Goal: Task Accomplishment & Management: Manage account settings

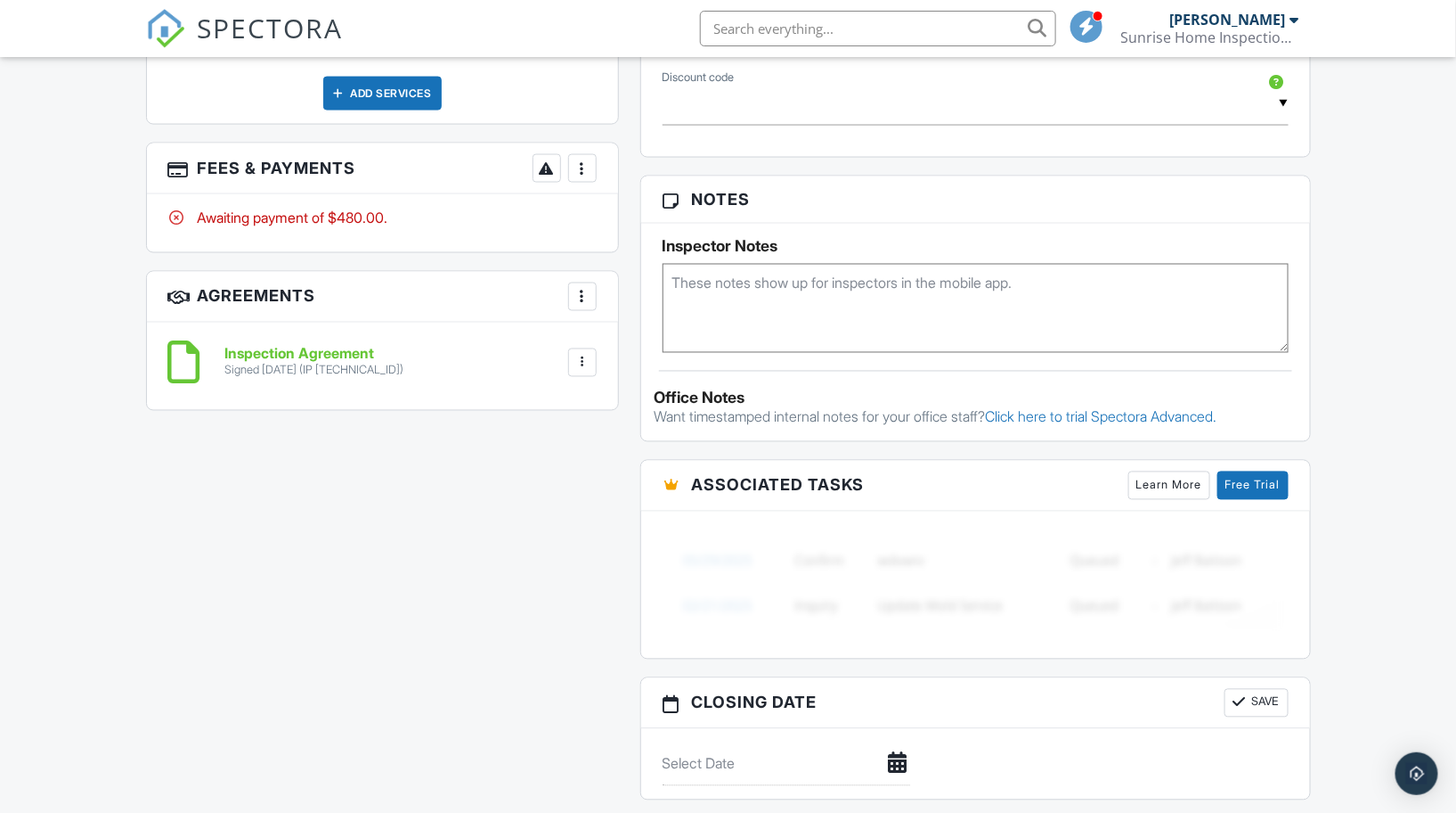
scroll to position [11709, 0]
click at [587, 160] on div at bounding box center [583, 169] width 18 height 18
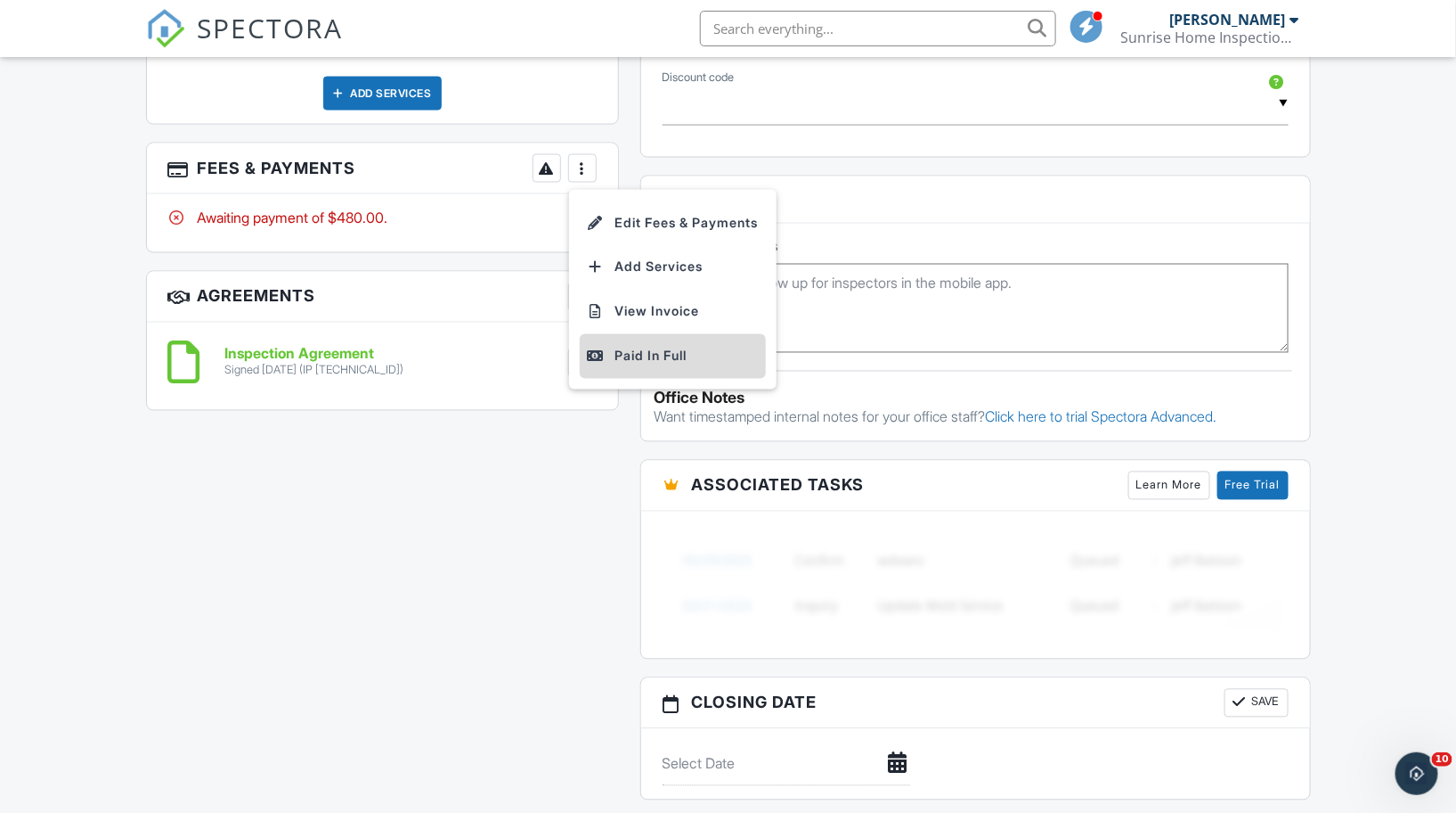
click at [653, 351] on div "Paid In Full" at bounding box center [673, 356] width 172 height 21
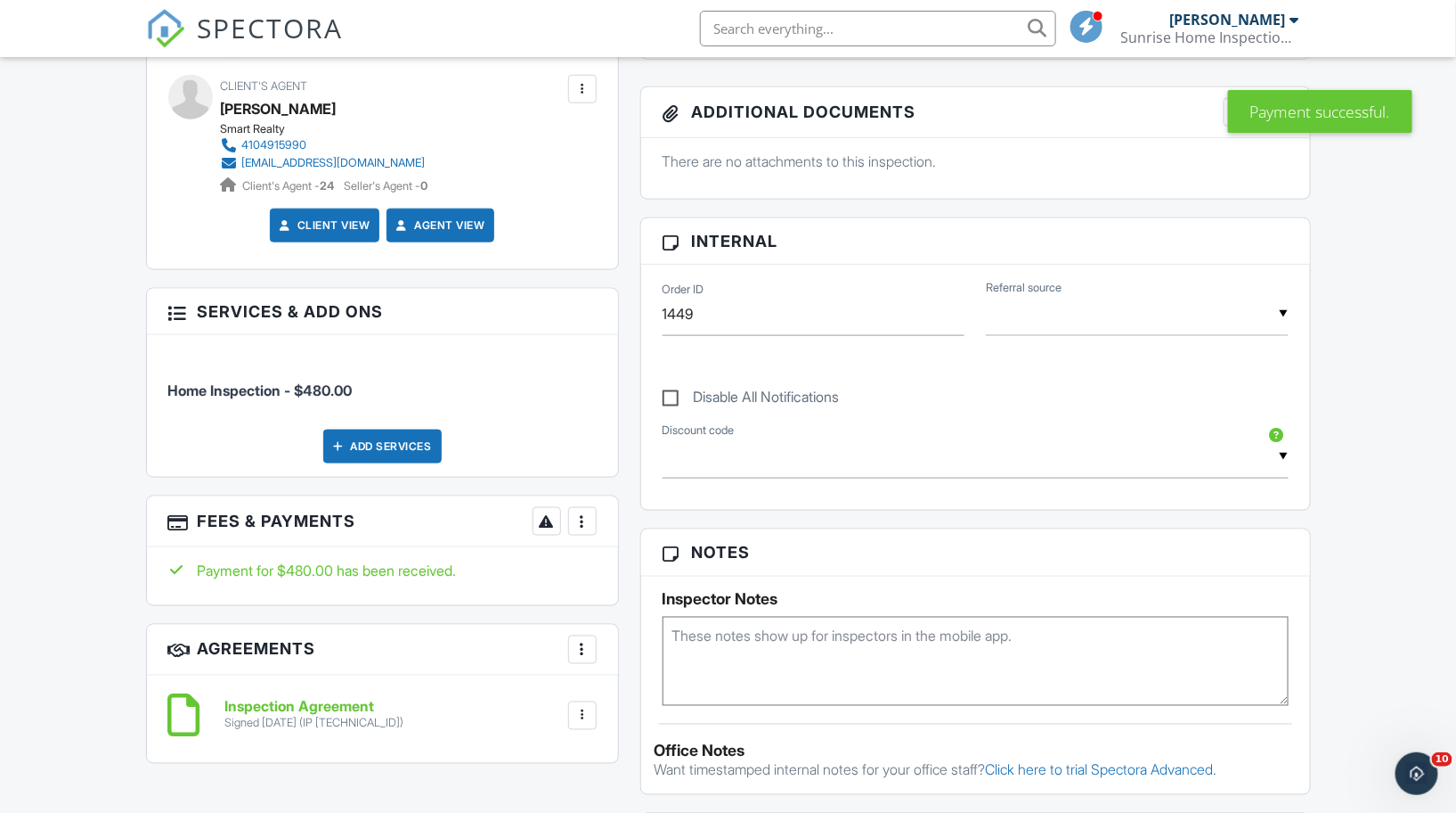
scroll to position [848, 0]
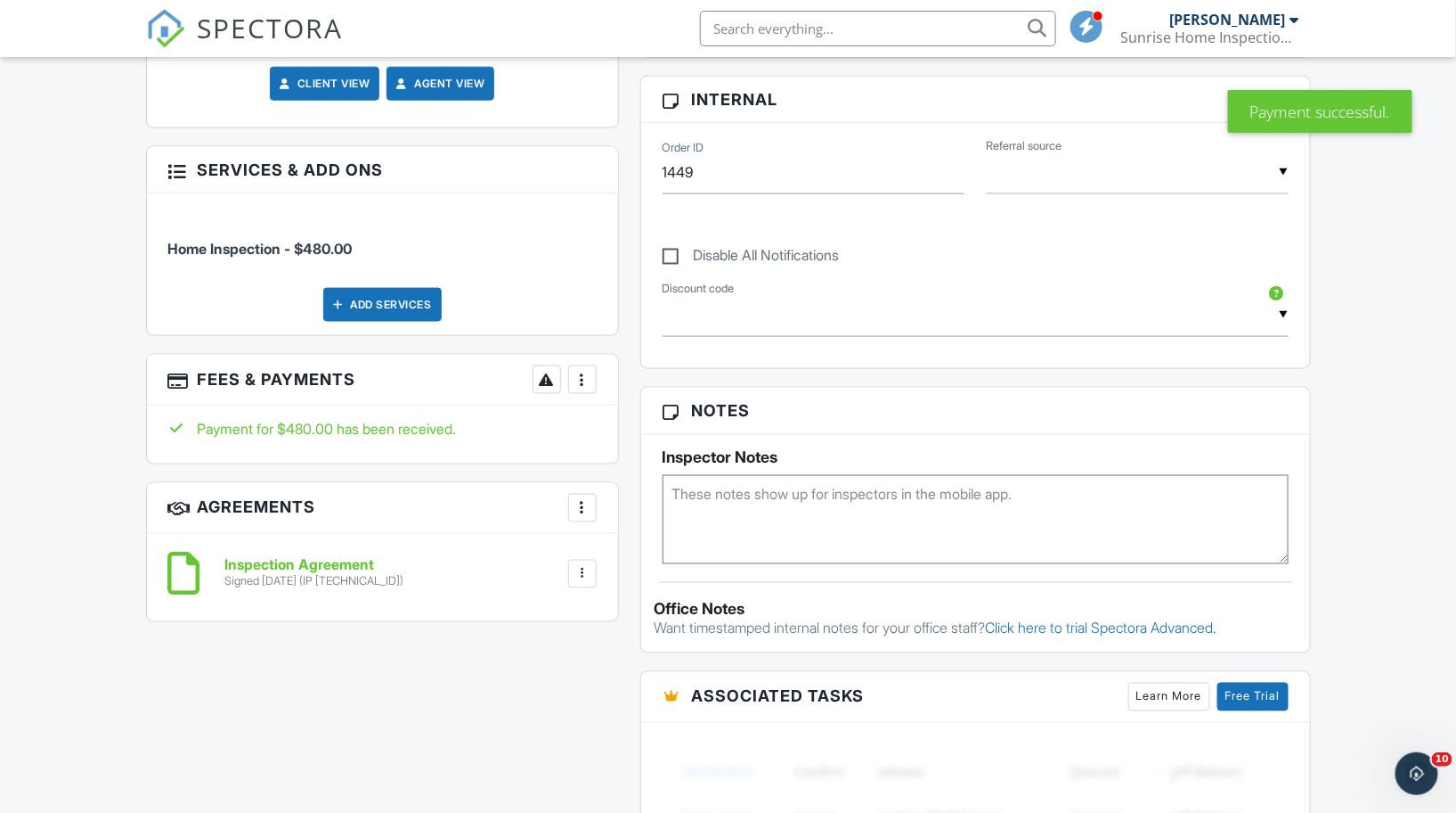
click at [585, 511] on div "More" at bounding box center [583, 508] width 29 height 29
click at [111, 446] on div "Dashboard Templates Contacts Metrics Automations Advanced Settings Support Cent…" at bounding box center [728, 532] width 1456 height 2644
click at [571, 365] on div "More" at bounding box center [583, 380] width 29 height 29
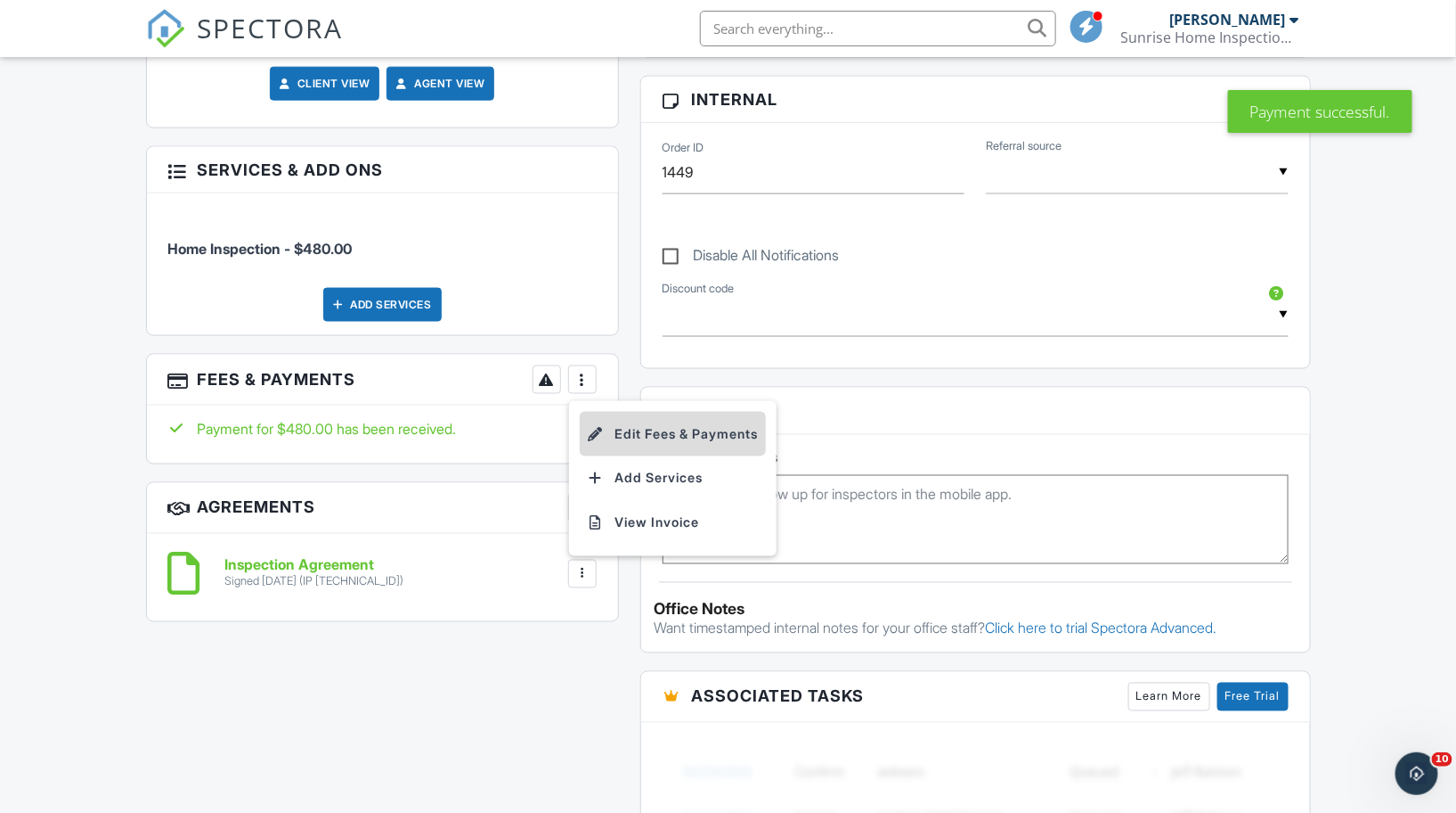
click at [637, 422] on li "Edit Fees & Payments" at bounding box center [672, 433] width 186 height 44
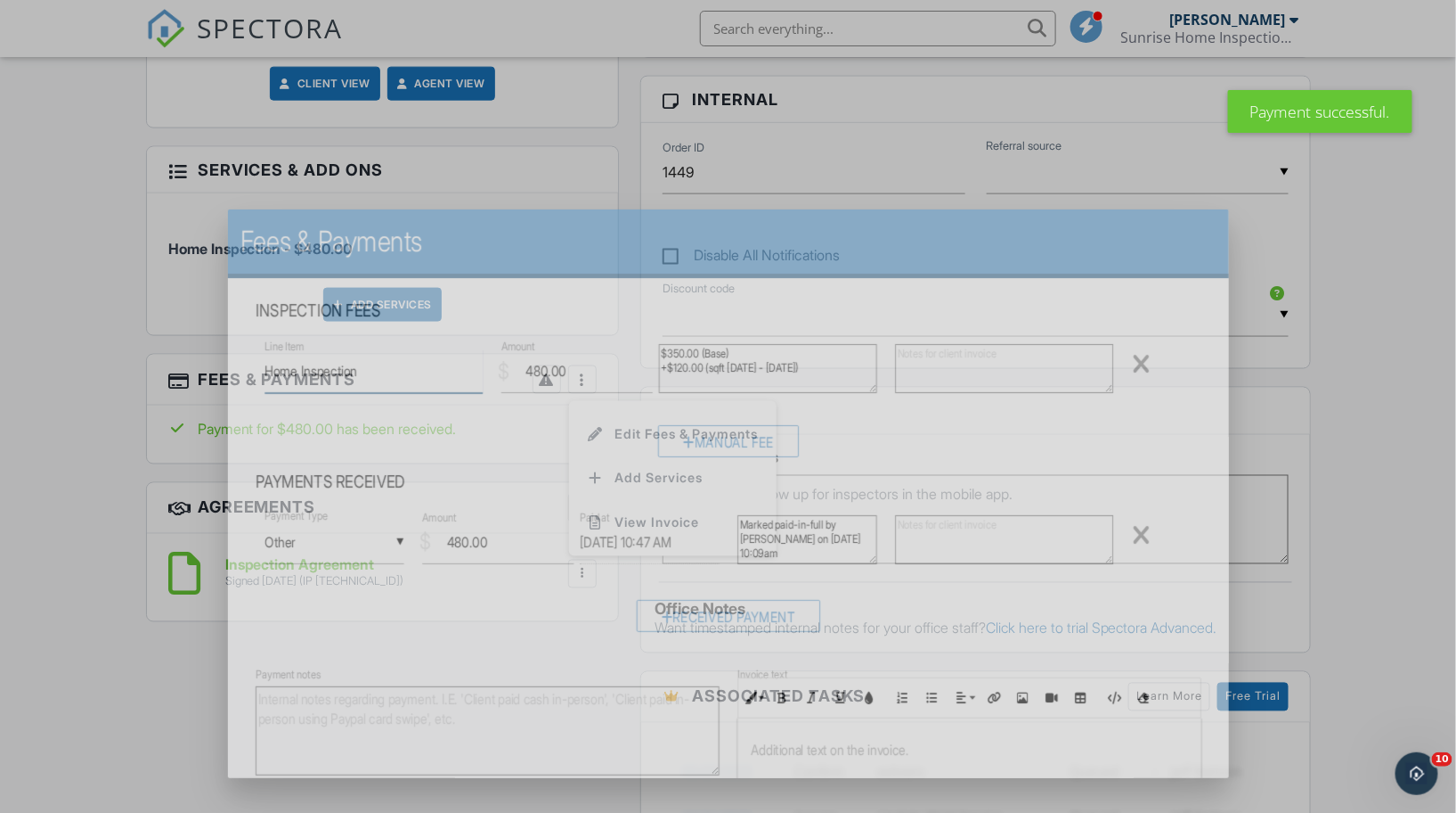
type textarea "Home Inspection"
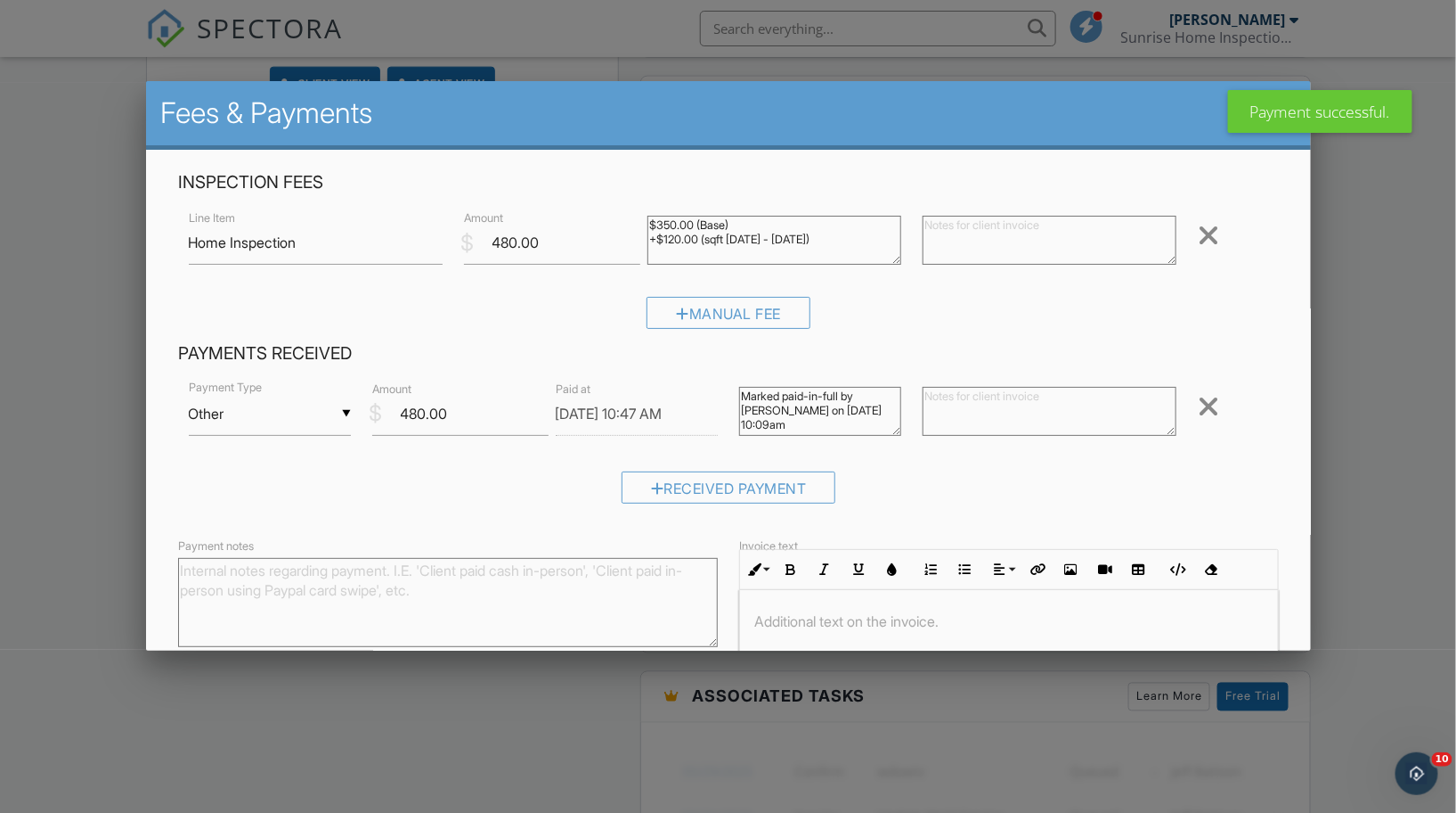
click at [295, 597] on textarea "Payment notes" at bounding box center [448, 602] width 540 height 90
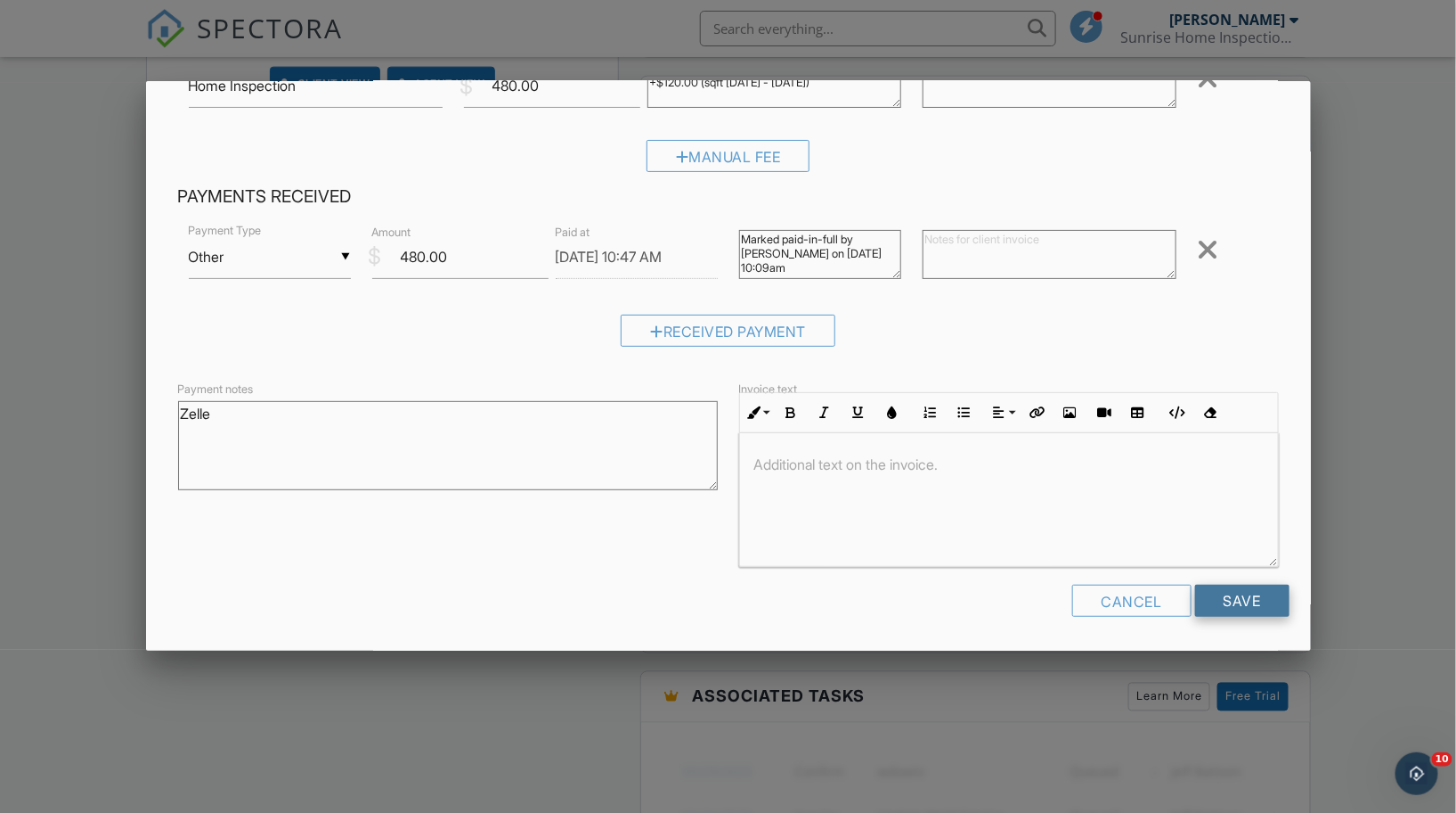
type textarea "Zelle"
click at [1248, 605] on input "Save" at bounding box center [1242, 600] width 94 height 32
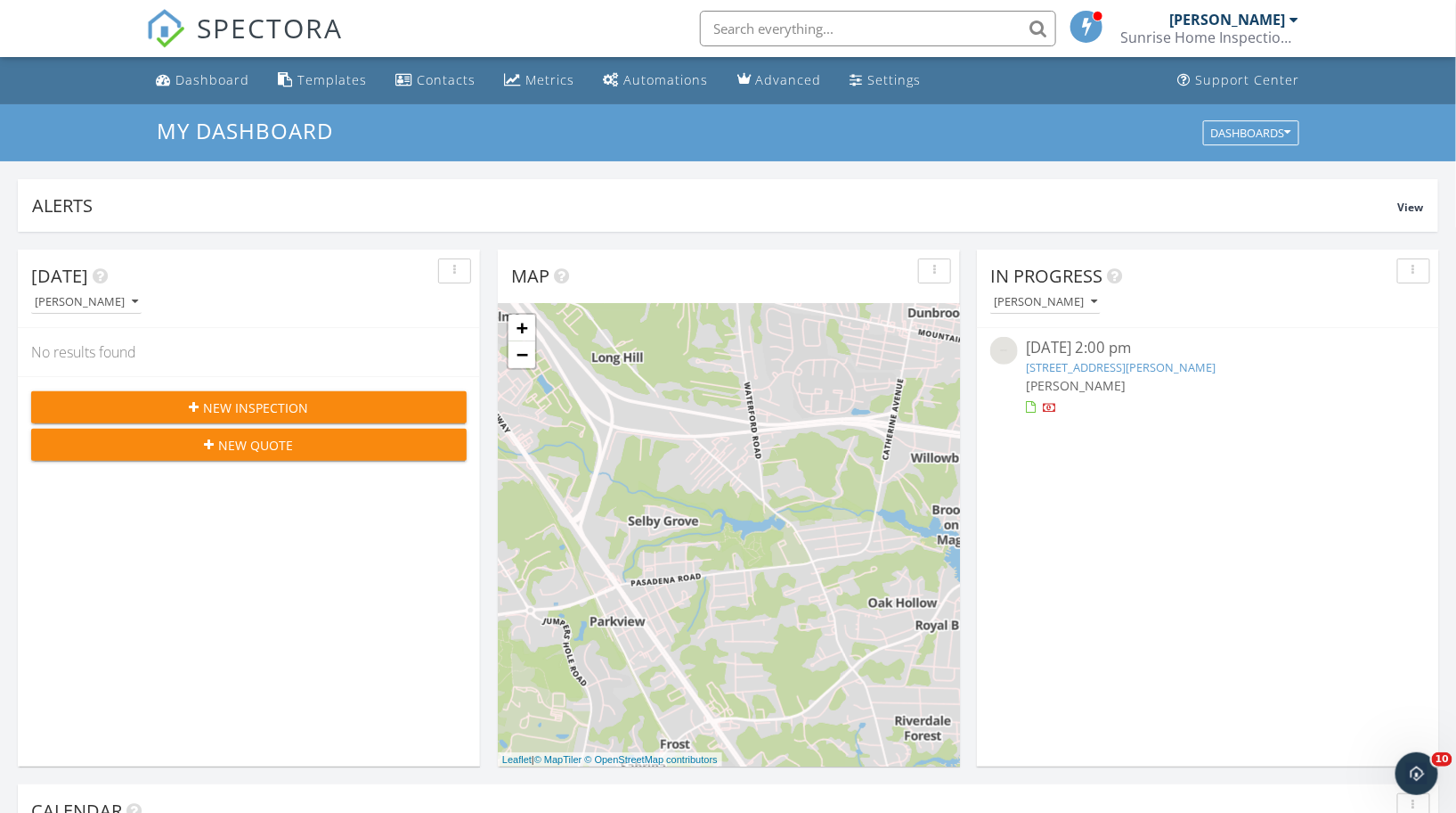
scroll to position [11760, 0]
